Goal: Task Accomplishment & Management: Complete application form

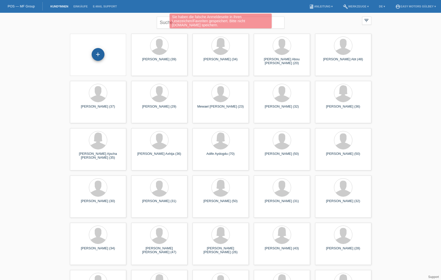
click at [98, 58] on div "+" at bounding box center [98, 54] width 12 height 9
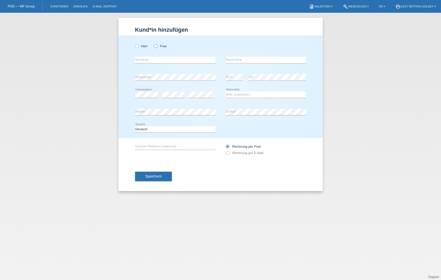
click at [159, 46] on label "Frau" at bounding box center [160, 46] width 13 height 4
click at [157, 46] on input "Frau" at bounding box center [155, 45] width 3 height 3
radio input "true"
type input "i"
type input "Iasmina-Denisa"
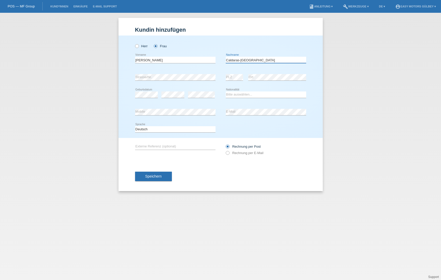
type input "Caldaras-Haraga"
click at [169, 91] on div "error" at bounding box center [172, 94] width 23 height 17
select select "RO"
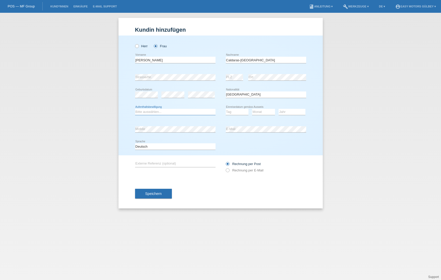
select select "B"
select select "18"
select select "07"
select select "2021"
click at [225, 167] on icon at bounding box center [225, 167] width 0 height 0
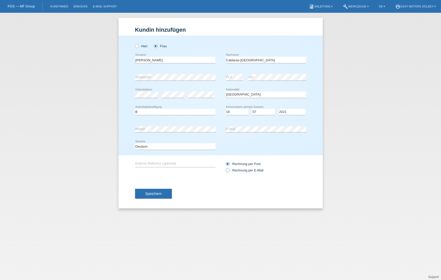
click at [227, 169] on input "Rechnung per E-Mail" at bounding box center [227, 171] width 3 height 6
radio input "true"
click at [147, 194] on span "Speichern" at bounding box center [153, 193] width 16 height 4
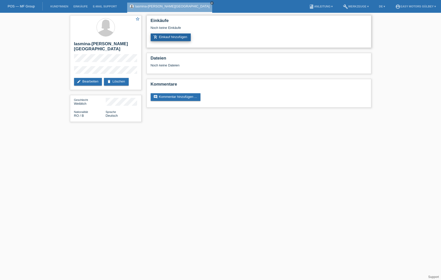
click at [170, 38] on link "add_shopping_cart Einkauf hinzufügen" at bounding box center [171, 37] width 40 height 8
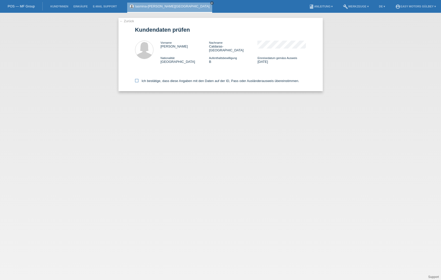
click at [135, 79] on icon at bounding box center [136, 80] width 3 height 3
click at [135, 79] on input "Ich bestätige, dass diese Angaben mit den Daten auf der ID, Pass oder Ausländer…" at bounding box center [136, 80] width 3 height 3
checkbox input "true"
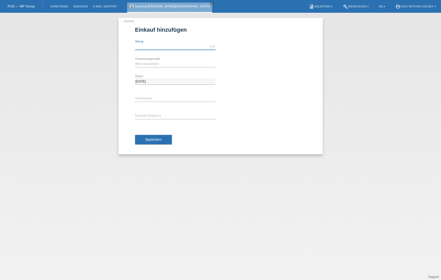
click at [156, 45] on input "text" at bounding box center [175, 46] width 80 height 6
type input "3290.00"
select select "10"
click at [162, 140] on span "Speichern" at bounding box center [153, 139] width 16 height 4
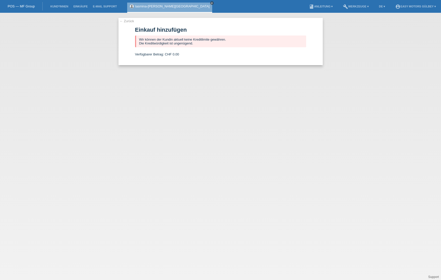
click at [211, 4] on icon "close" at bounding box center [212, 3] width 3 height 3
